Goal: Task Accomplishment & Management: Manage account settings

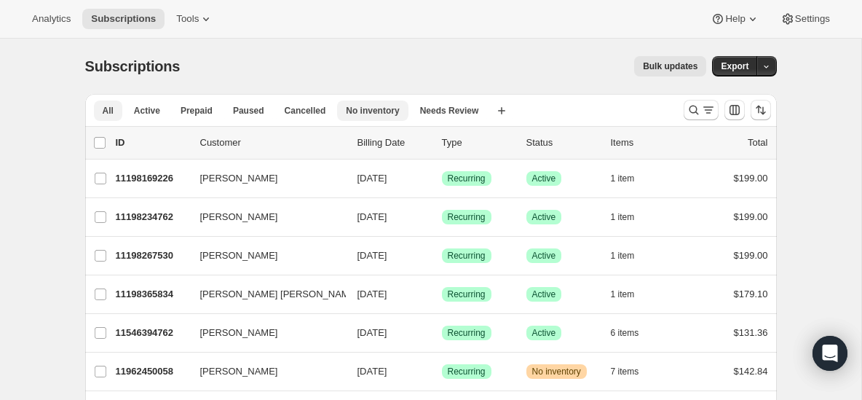
click at [381, 120] on button "No inventory" at bounding box center [372, 111] width 71 height 20
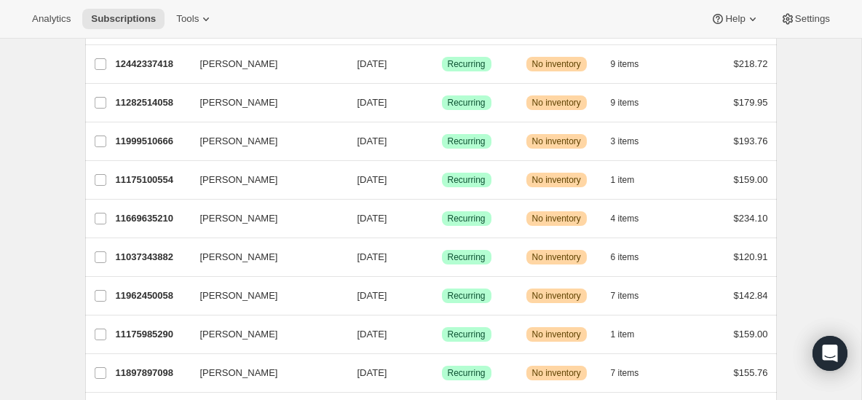
scroll to position [456, 0]
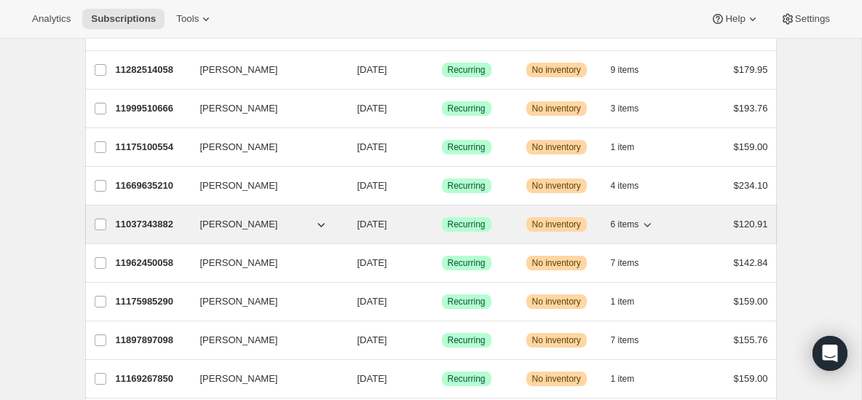
click at [154, 230] on p "11037343882" at bounding box center [152, 224] width 73 height 15
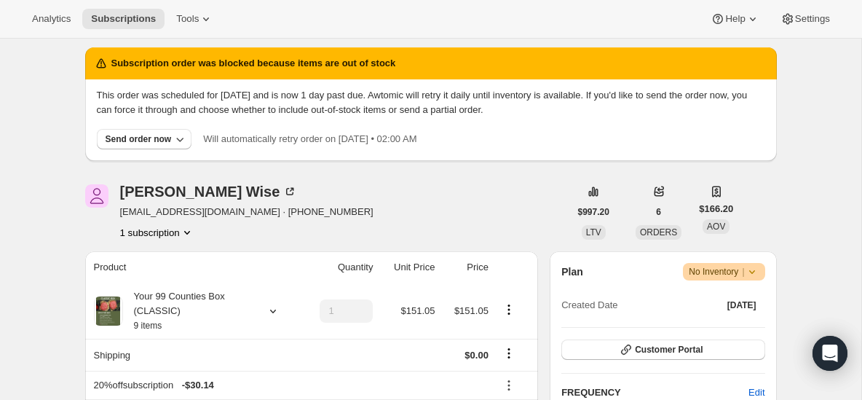
scroll to position [95, 0]
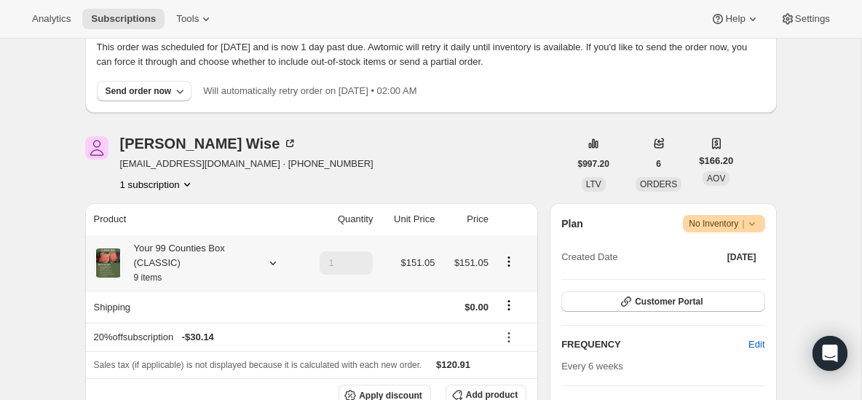
click at [272, 259] on icon at bounding box center [273, 263] width 15 height 15
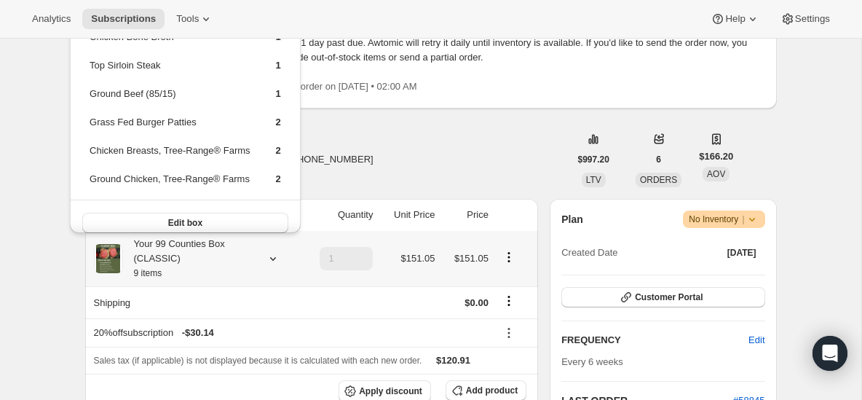
scroll to position [103, 0]
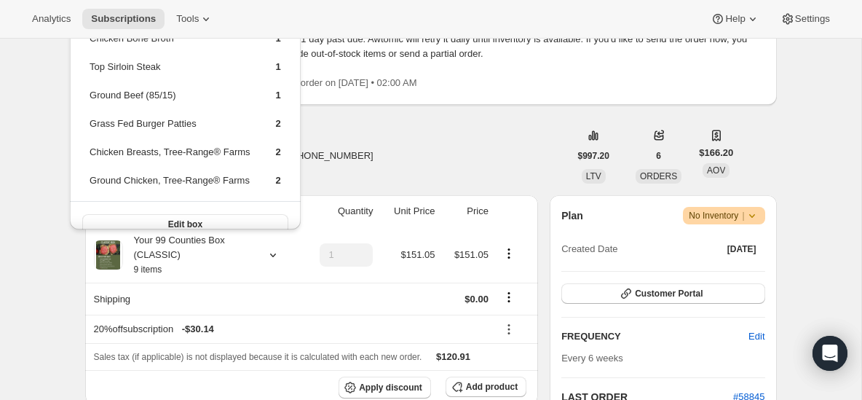
click at [371, 133] on div "[PERSON_NAME] [EMAIL_ADDRESS][DOMAIN_NAME] · [PHONE_NUMBER] 1 subscription" at bounding box center [327, 155] width 484 height 55
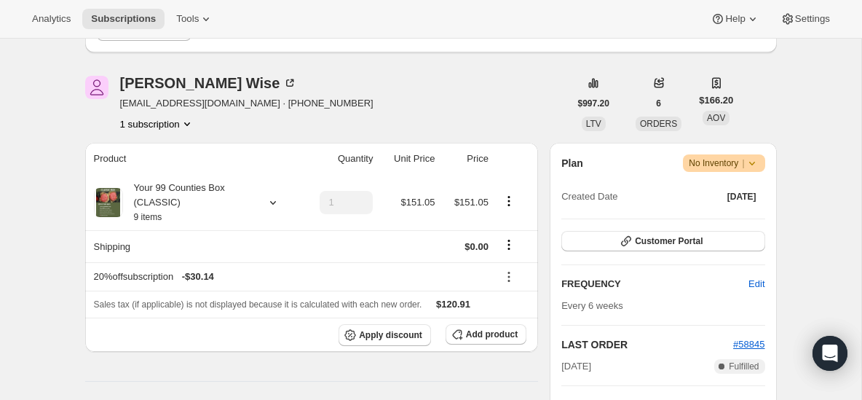
scroll to position [138, 0]
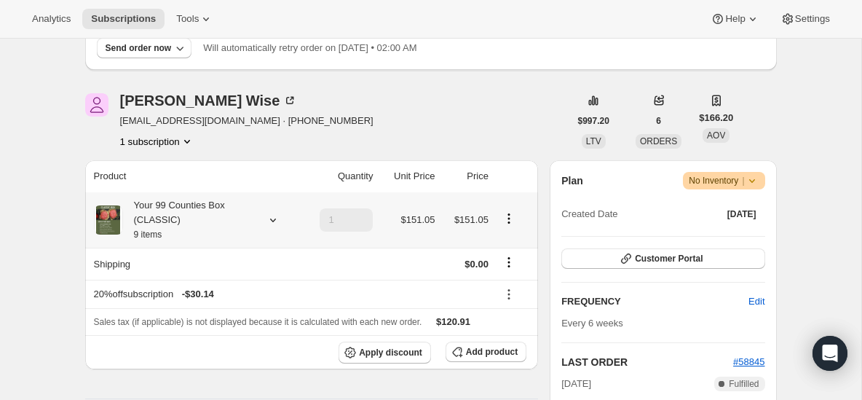
click at [275, 219] on icon at bounding box center [272, 220] width 6 height 4
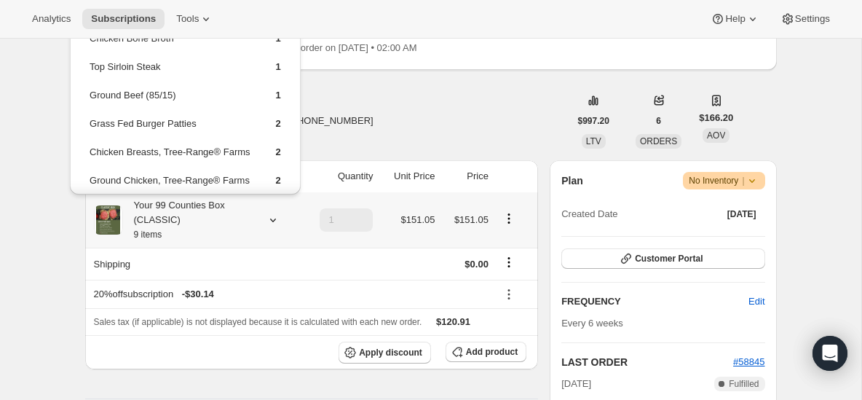
scroll to position [12, 0]
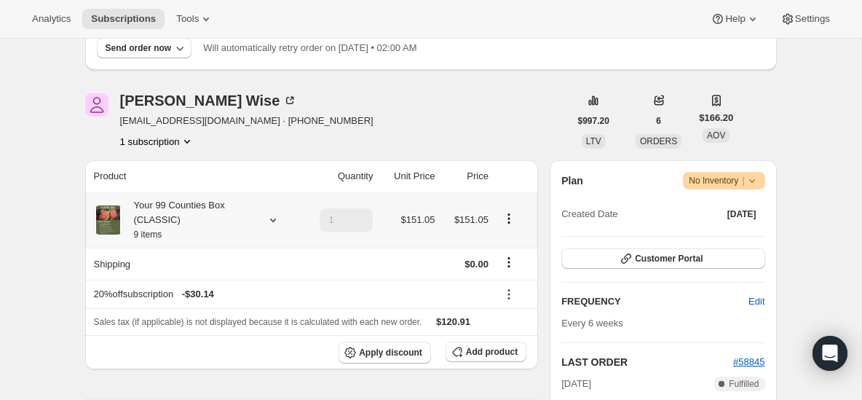
click at [267, 218] on icon at bounding box center [273, 220] width 15 height 15
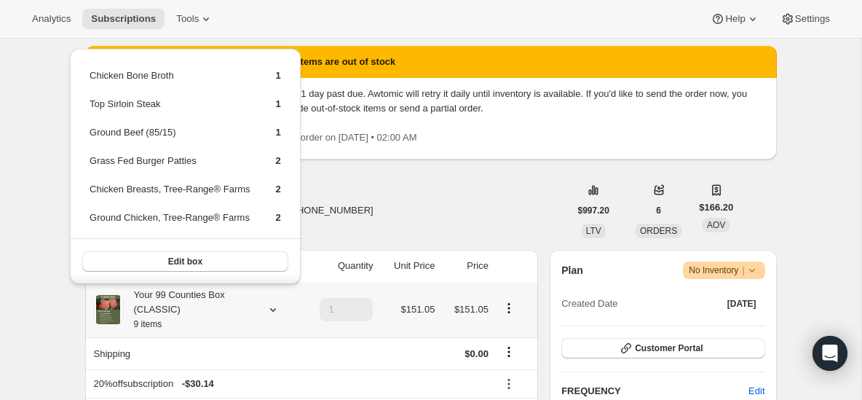
scroll to position [50, 0]
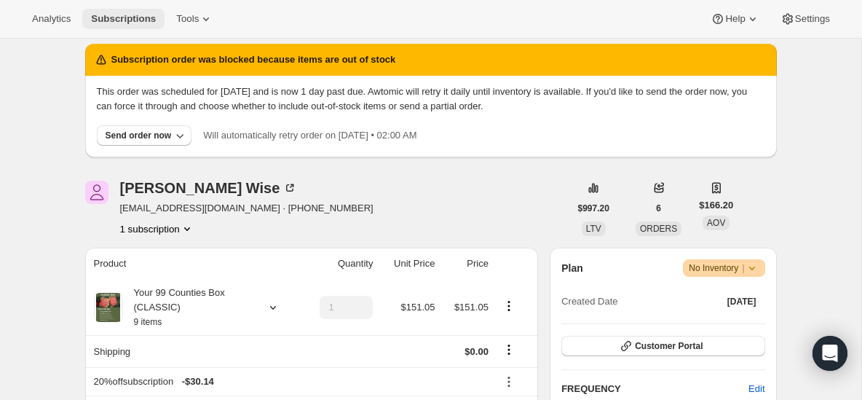
click at [109, 23] on span "Subscriptions" at bounding box center [123, 19] width 65 height 12
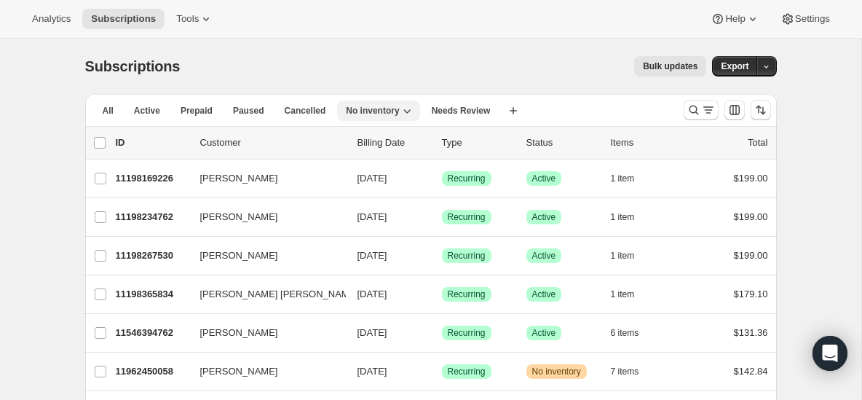
click at [372, 114] on span "No inventory" at bounding box center [372, 111] width 53 height 12
click at [322, 42] on div "Subscriptions. This page is ready Subscriptions Bulk updates More actions Bulk …" at bounding box center [431, 66] width 692 height 55
click at [389, 116] on span "No inventory" at bounding box center [372, 111] width 53 height 12
click at [296, 112] on span "Cancelled" at bounding box center [306, 111] width 42 height 12
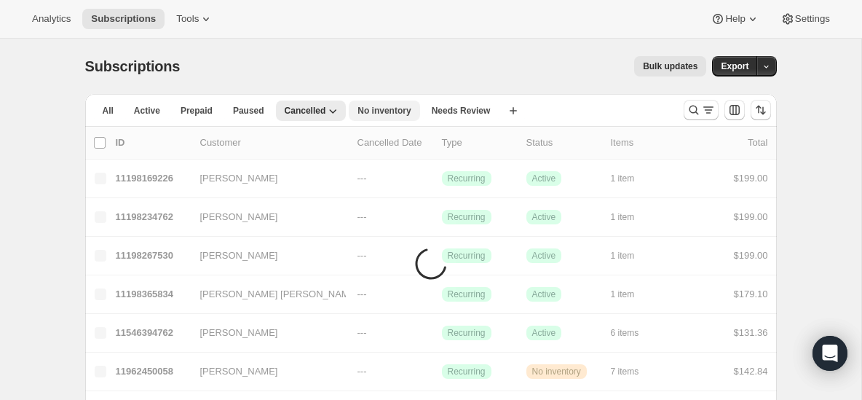
click at [369, 110] on span "No inventory" at bounding box center [384, 111] width 53 height 12
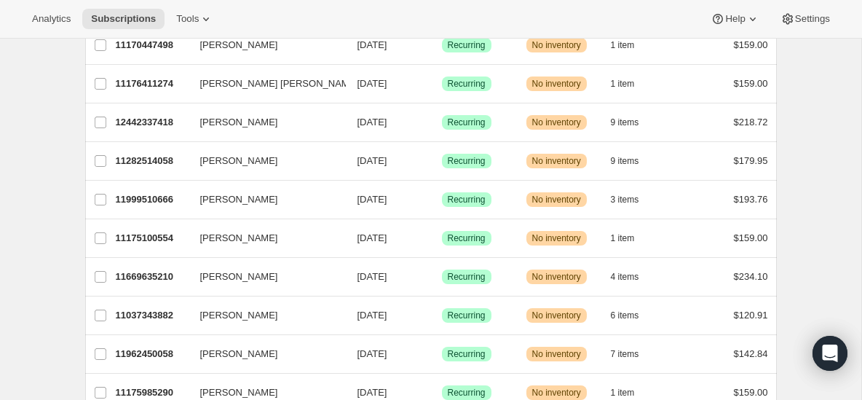
scroll to position [371, 0]
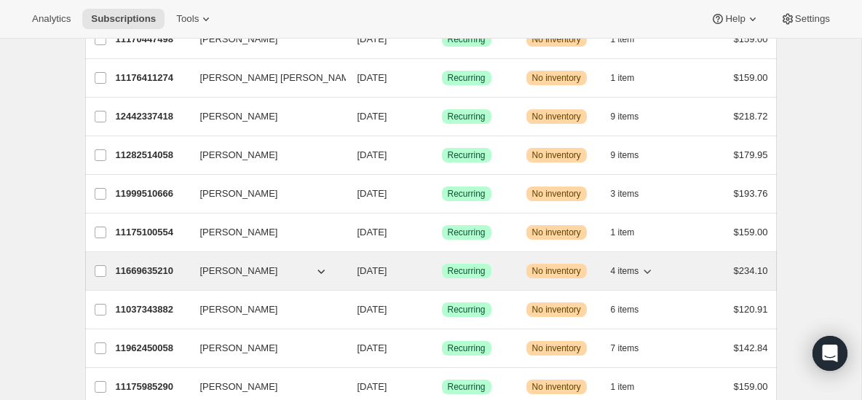
click at [141, 271] on p "11669635210" at bounding box center [152, 271] width 73 height 15
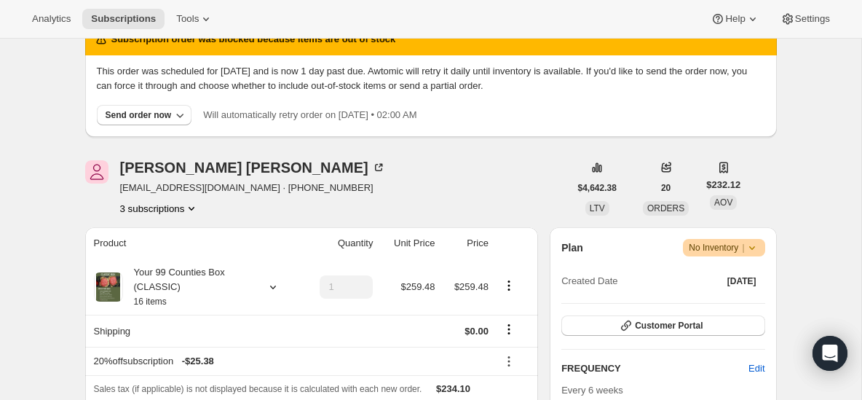
scroll to position [186, 0]
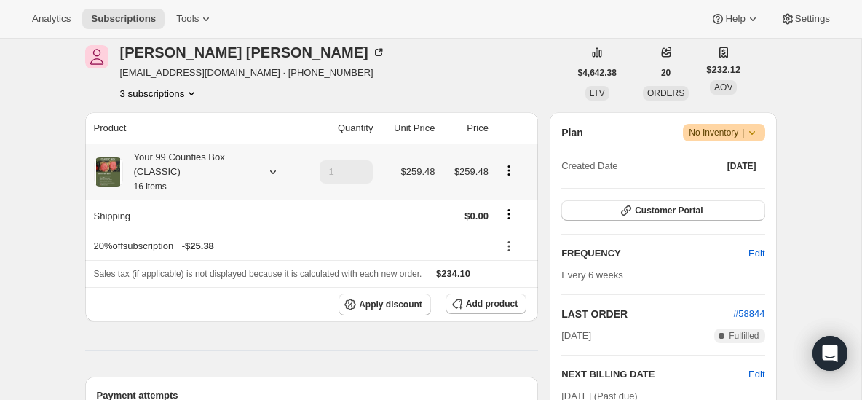
click at [276, 180] on div "Your 99 Counties Box (CLASSIC) 16 items" at bounding box center [195, 172] width 202 height 44
click at [272, 173] on icon at bounding box center [272, 172] width 6 height 4
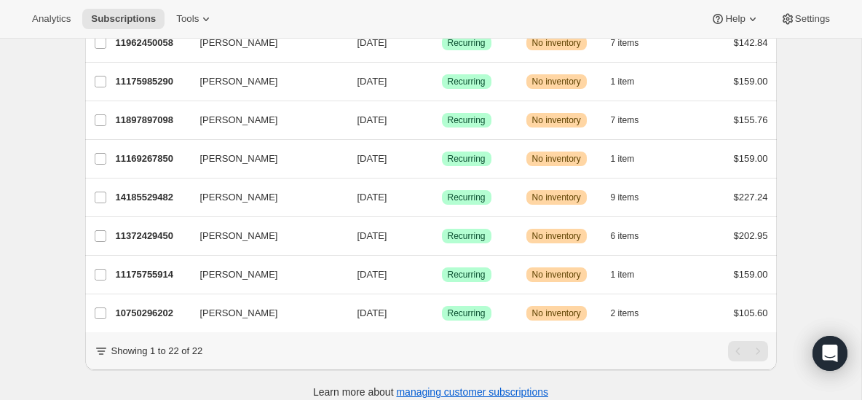
scroll to position [681, 0]
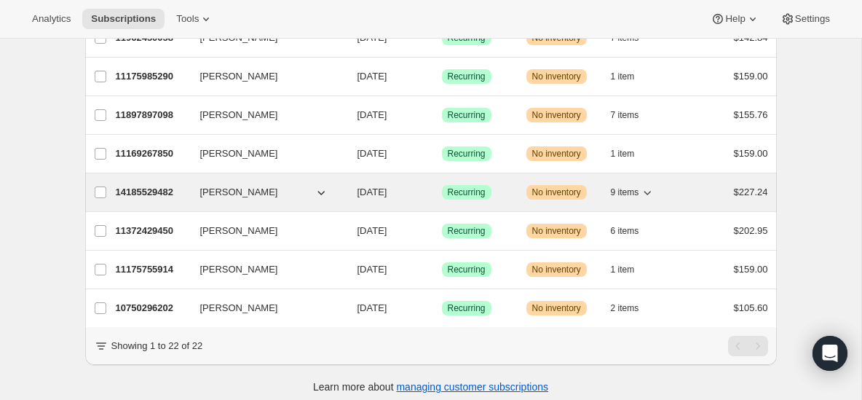
click at [162, 192] on p "14185529482" at bounding box center [152, 192] width 73 height 15
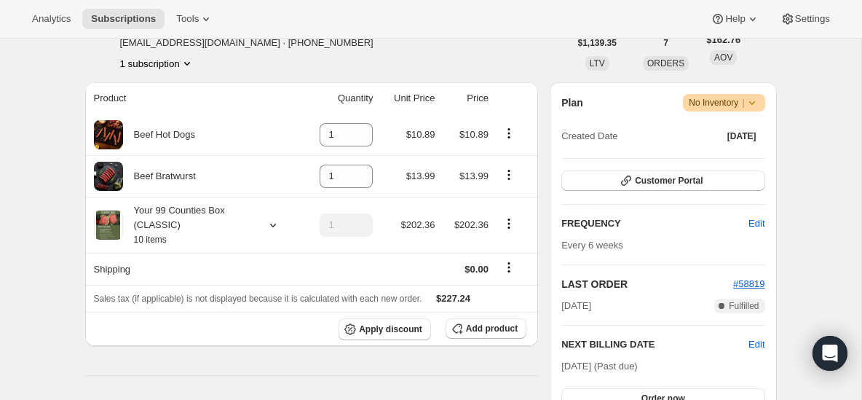
scroll to position [257, 0]
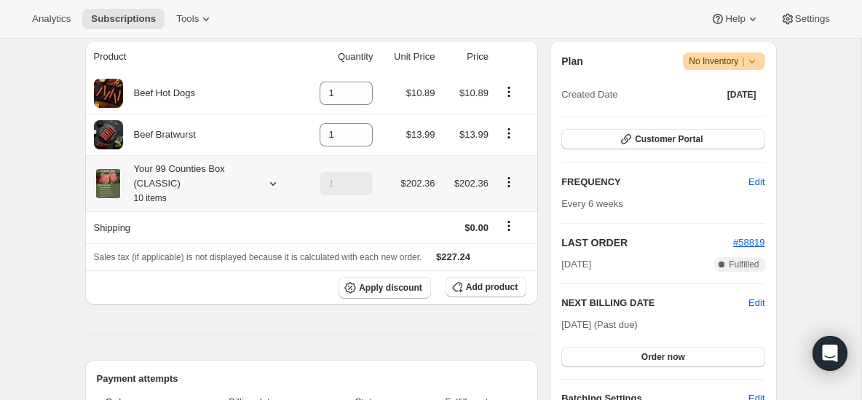
click at [275, 187] on icon at bounding box center [273, 183] width 15 height 15
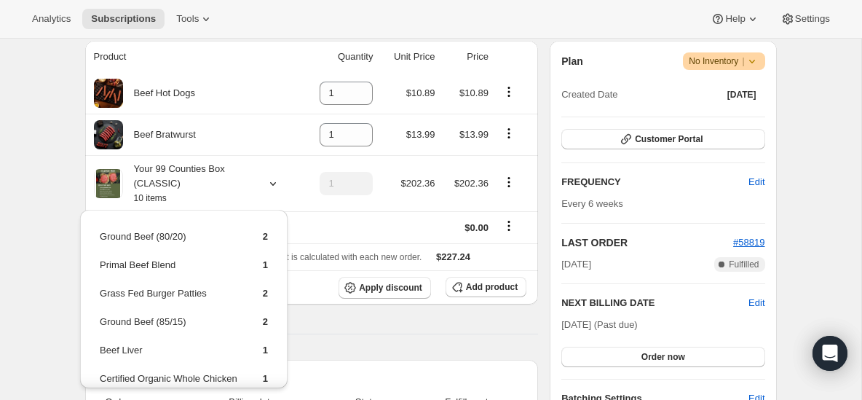
click at [55, 130] on div "Subscription #14185529482. This page is ready Subscription #14185529482 Success…" at bounding box center [431, 393] width 862 height 1222
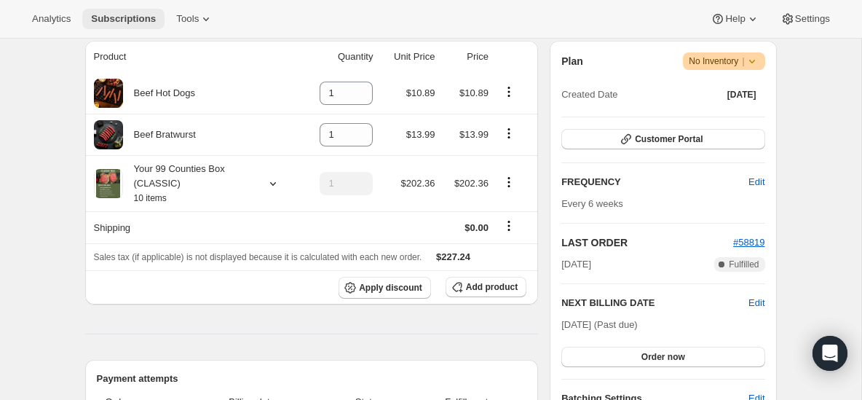
click at [124, 19] on span "Subscriptions" at bounding box center [123, 19] width 65 height 12
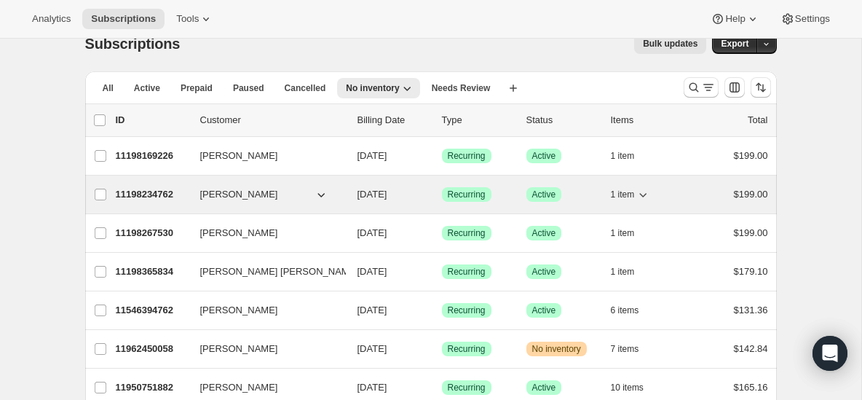
scroll to position [24, 0]
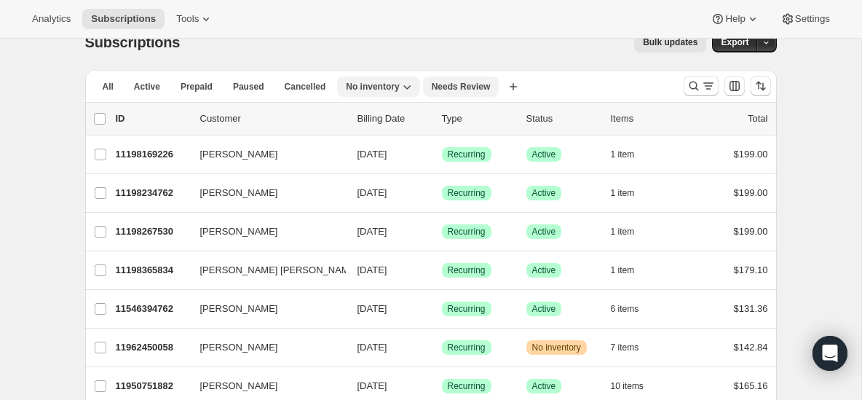
click at [445, 85] on span "Needs Review" at bounding box center [461, 87] width 59 height 12
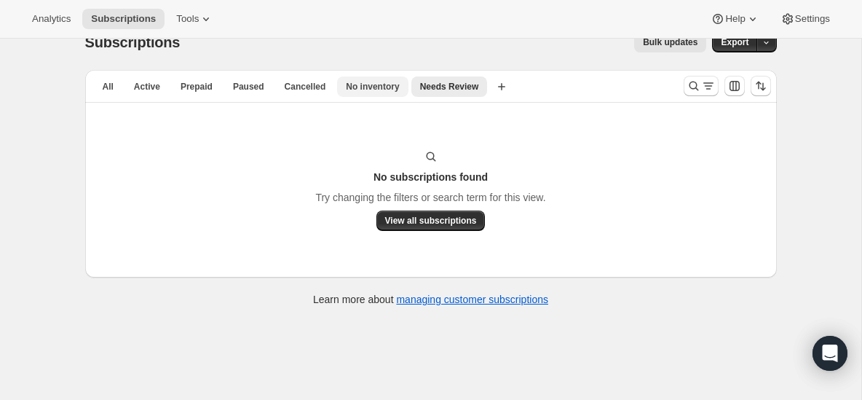
click at [378, 86] on span "No inventory" at bounding box center [372, 87] width 53 height 12
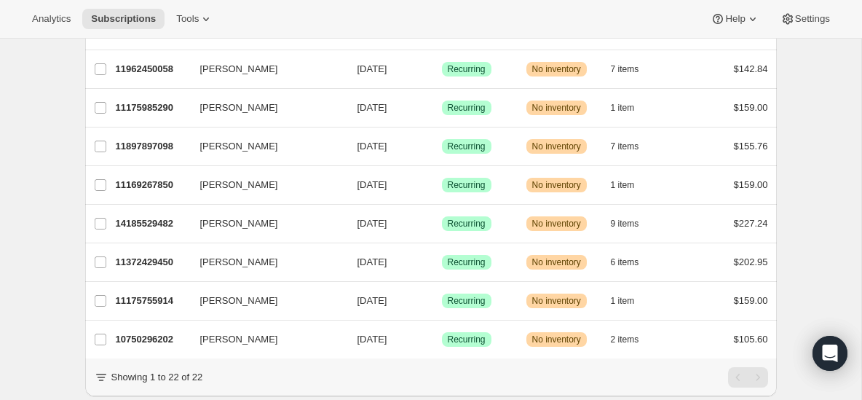
scroll to position [650, 0]
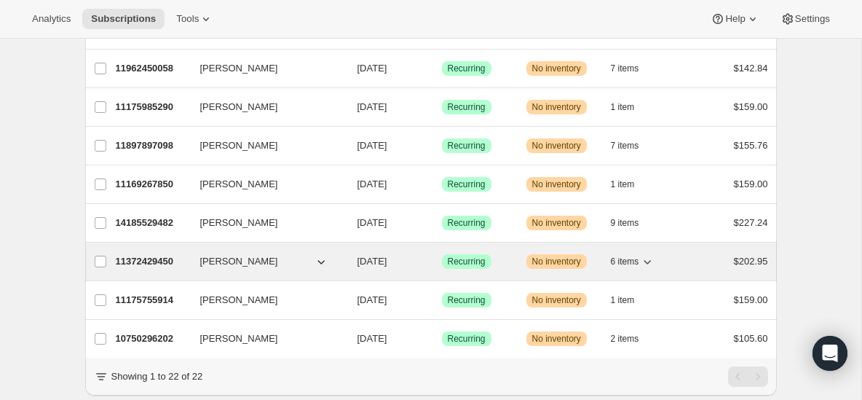
click at [168, 258] on p "11372429450" at bounding box center [152, 261] width 73 height 15
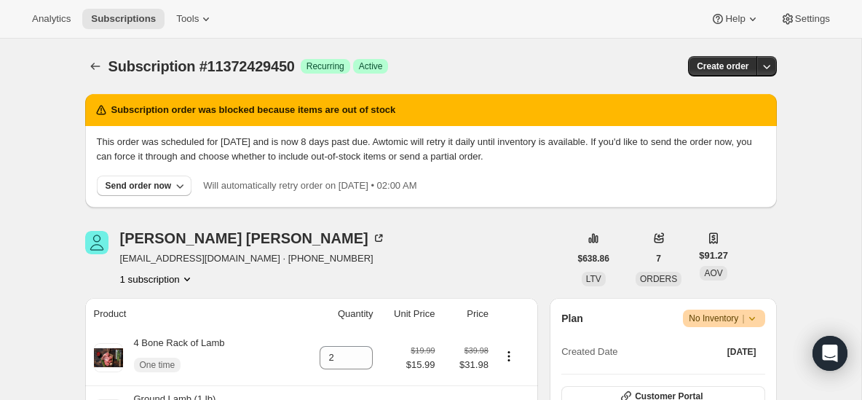
scroll to position [229, 0]
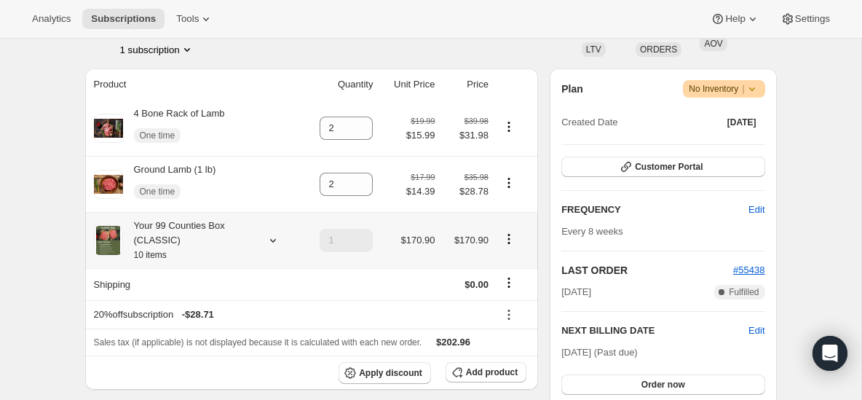
click at [269, 245] on icon at bounding box center [273, 240] width 15 height 15
